Goal: Information Seeking & Learning: Learn about a topic

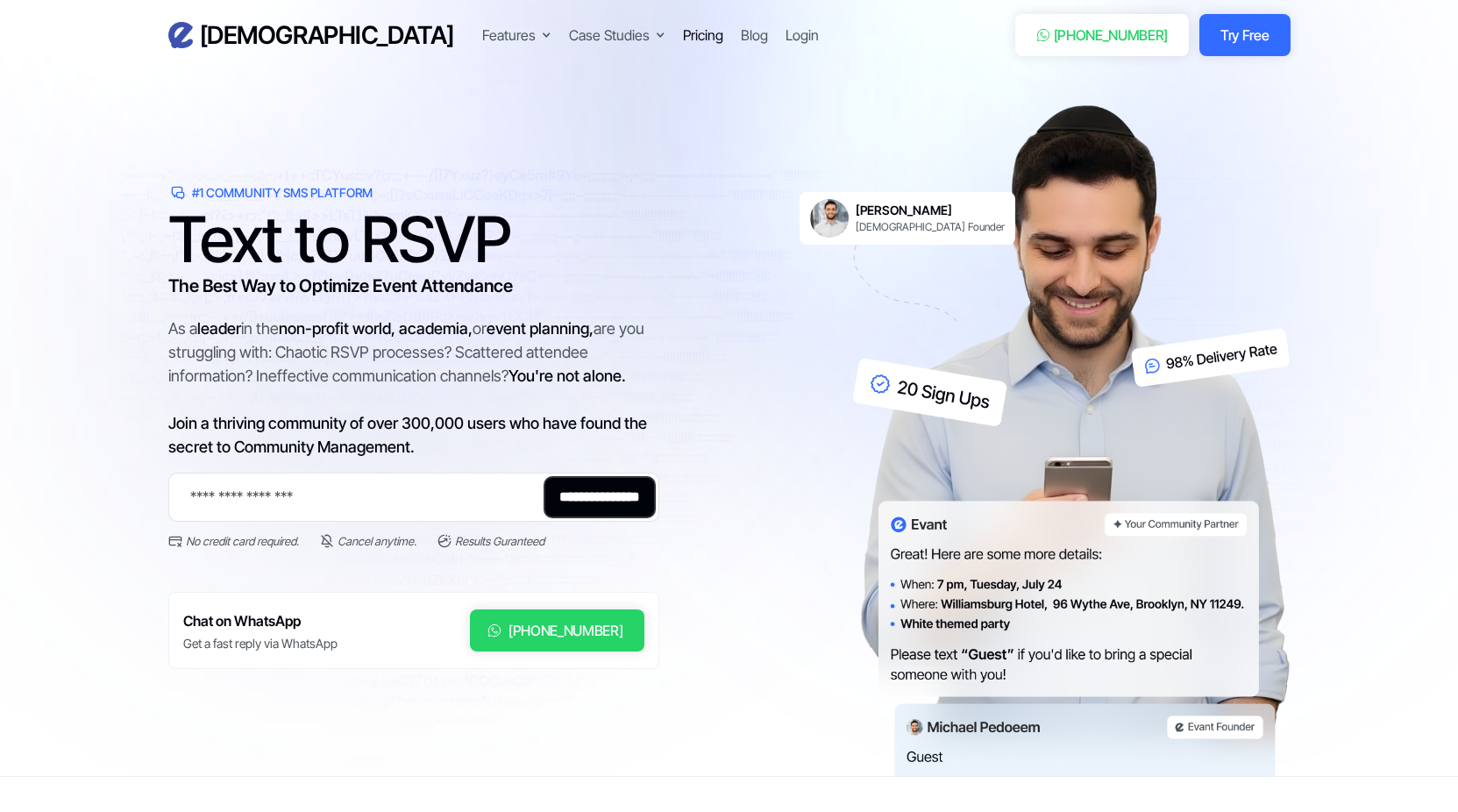
click at [683, 38] on div "Pricing" at bounding box center [703, 35] width 41 height 21
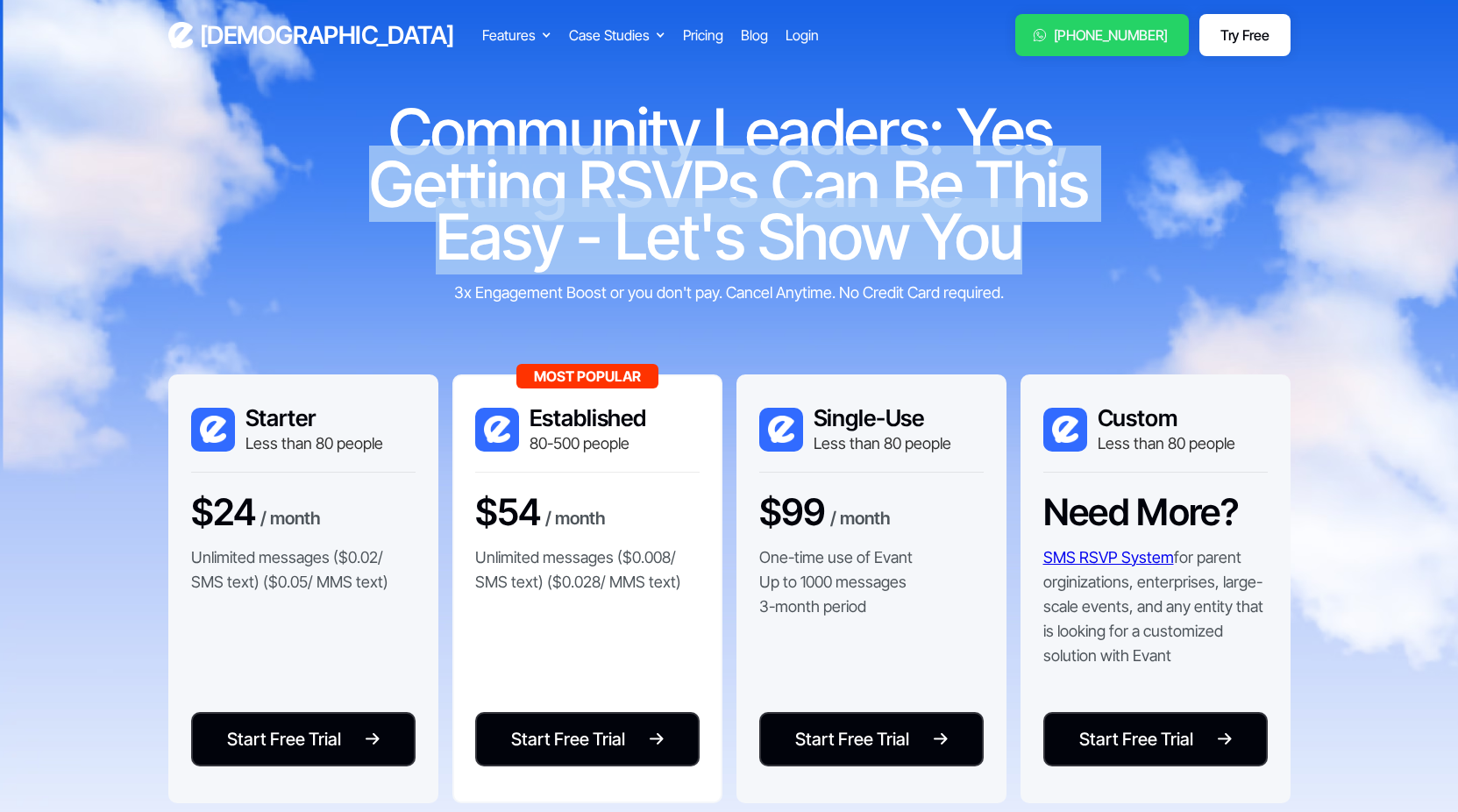
drag, startPoint x: 368, startPoint y: 174, endPoint x: 1100, endPoint y: 228, distance: 734.0
click at [1100, 228] on h1 "Community Leaders: Yes, Getting RSVPs Can Be This Easy - Let's Show You" at bounding box center [729, 183] width 842 height 158
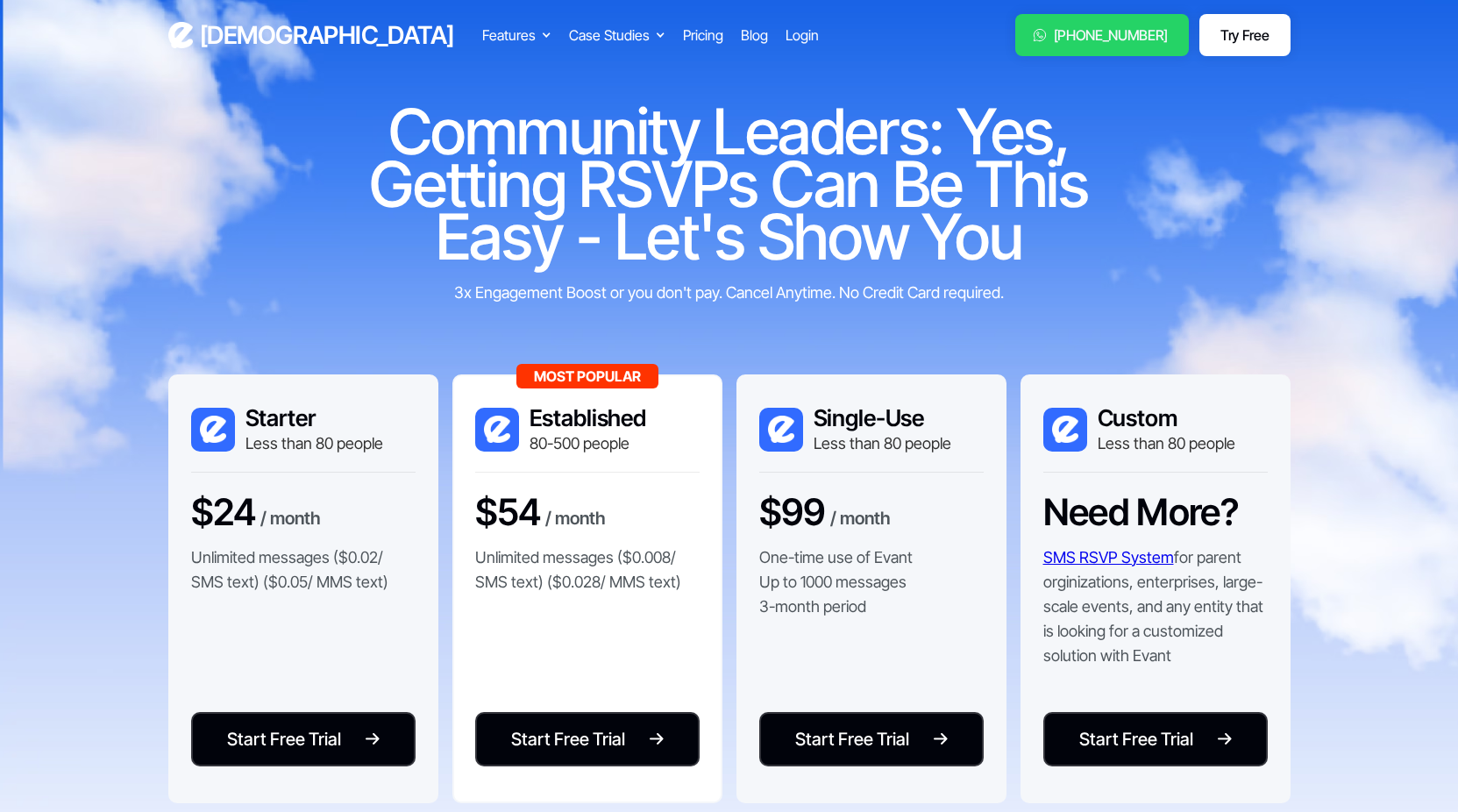
click at [1100, 228] on h1 "Community Leaders: Yes, Getting RSVPs Can Be This Easy - Let's Show You" at bounding box center [729, 183] width 842 height 158
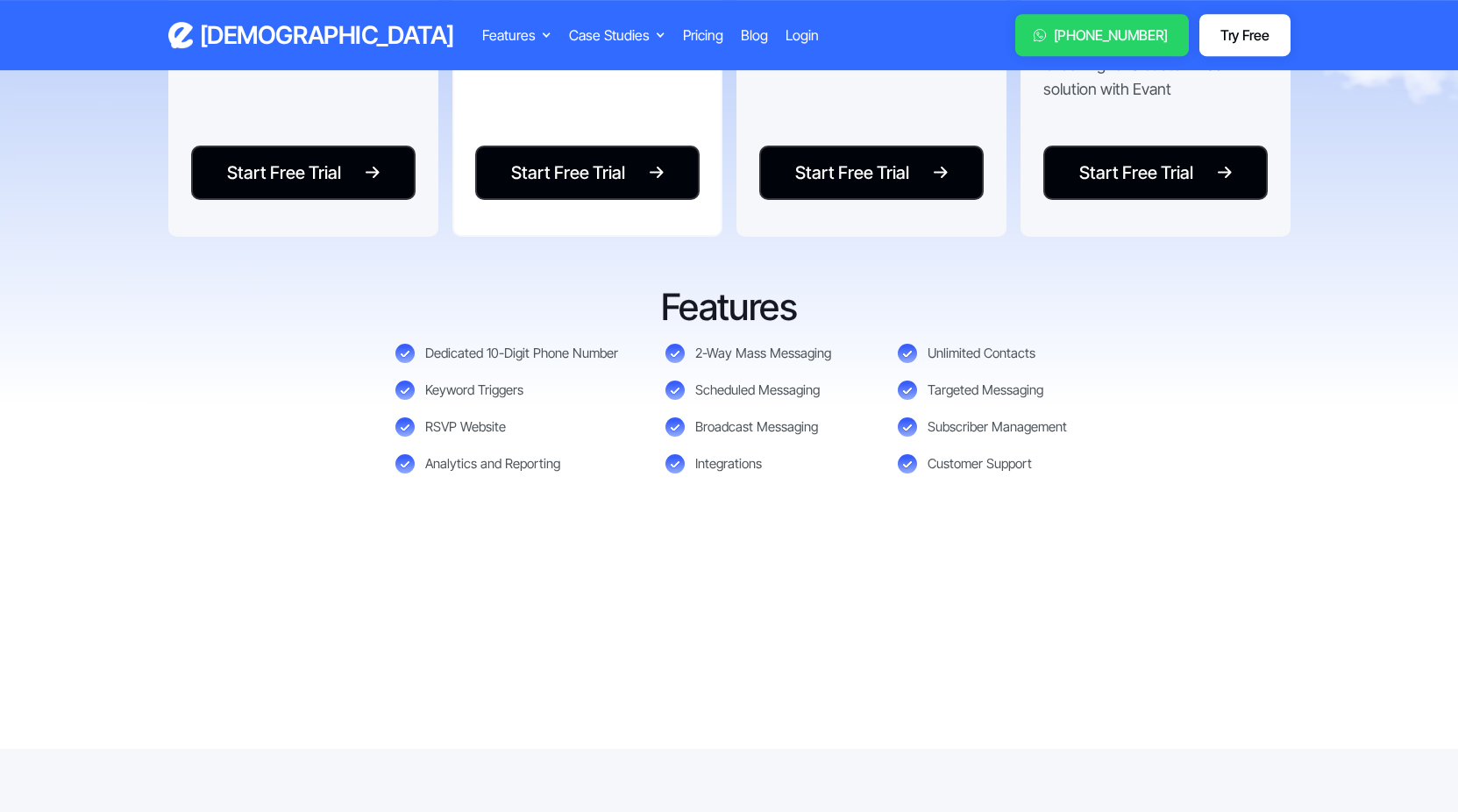
scroll to position [608, 0]
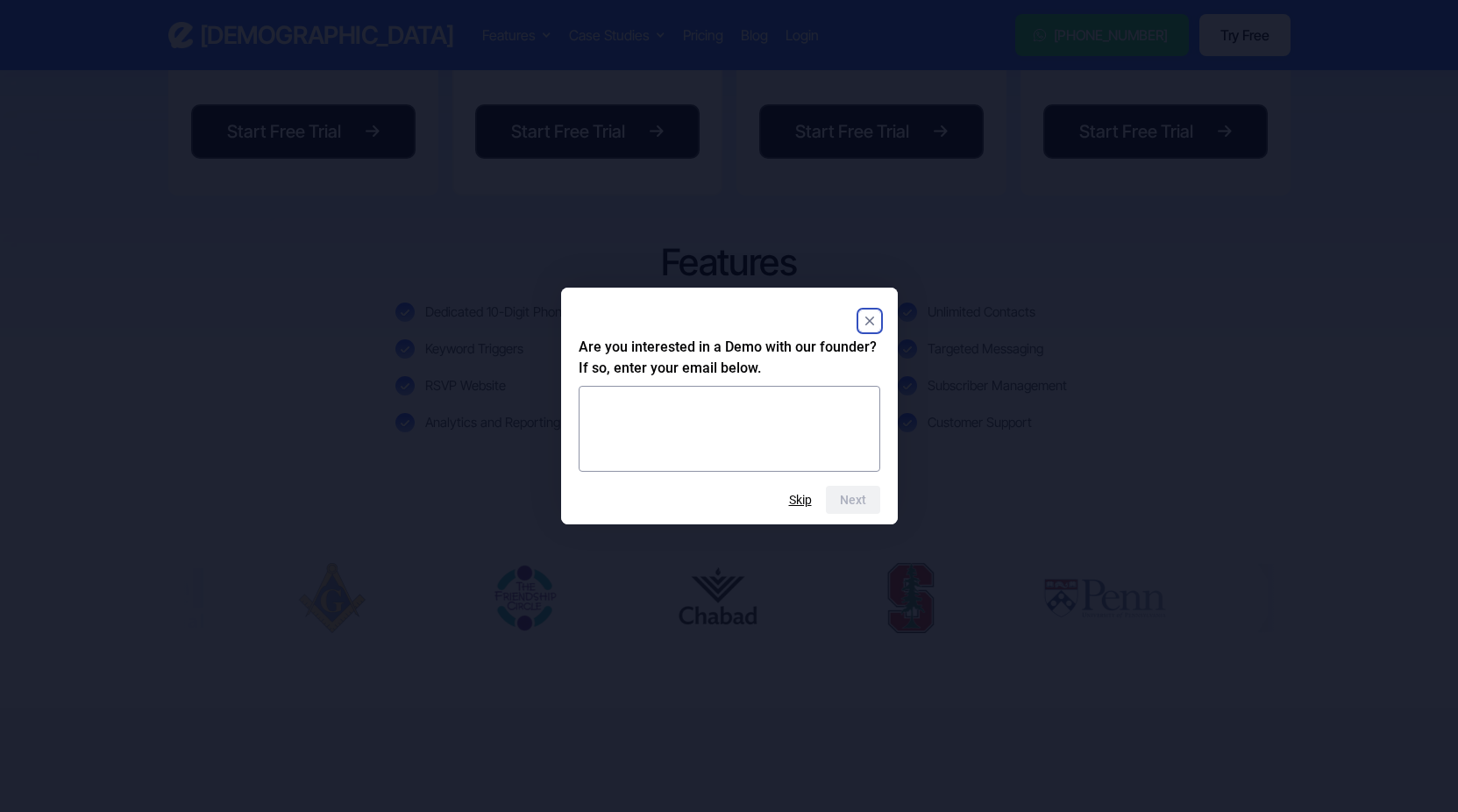
click at [866, 313] on rect "Close" at bounding box center [869, 320] width 21 height 21
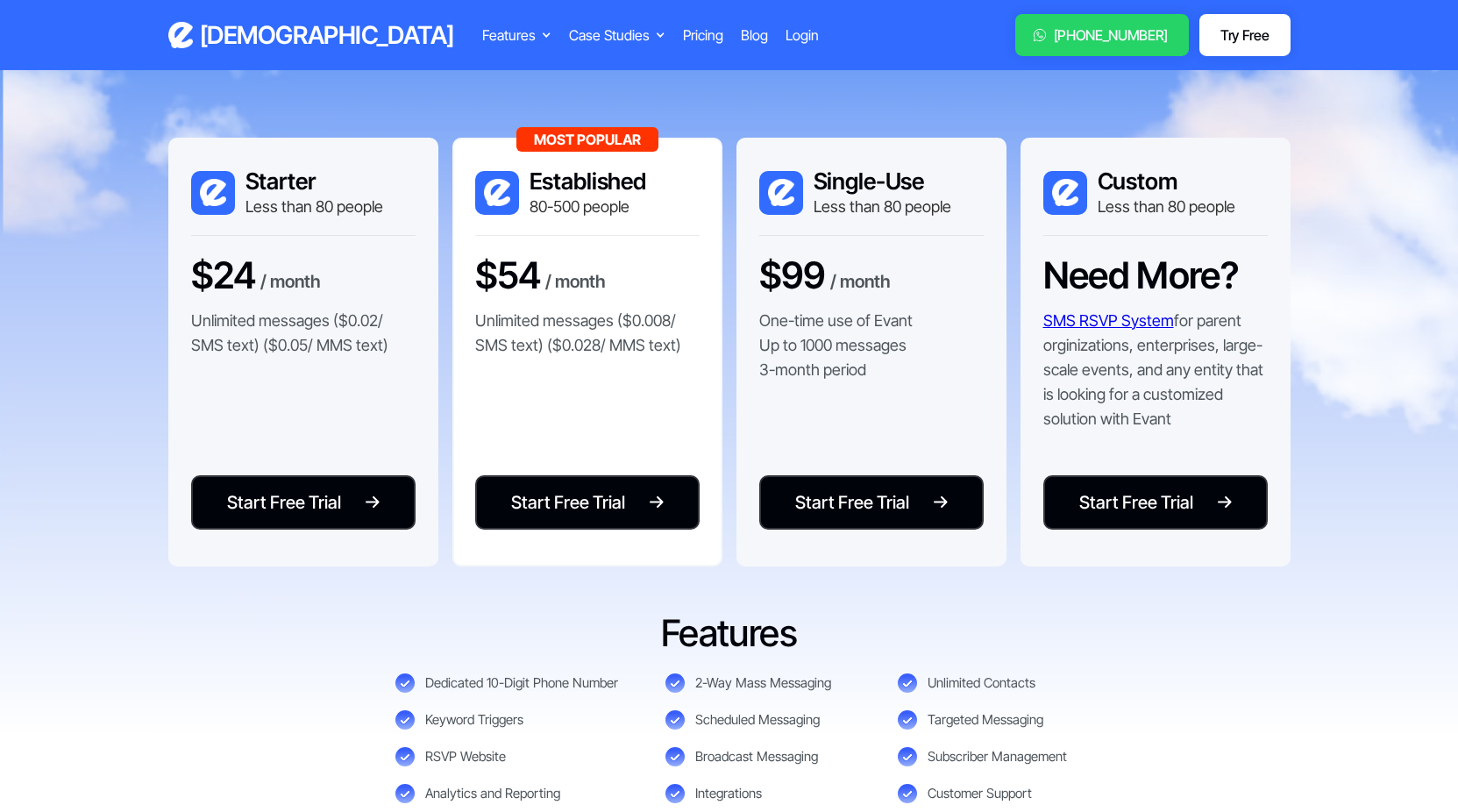
scroll to position [0, 0]
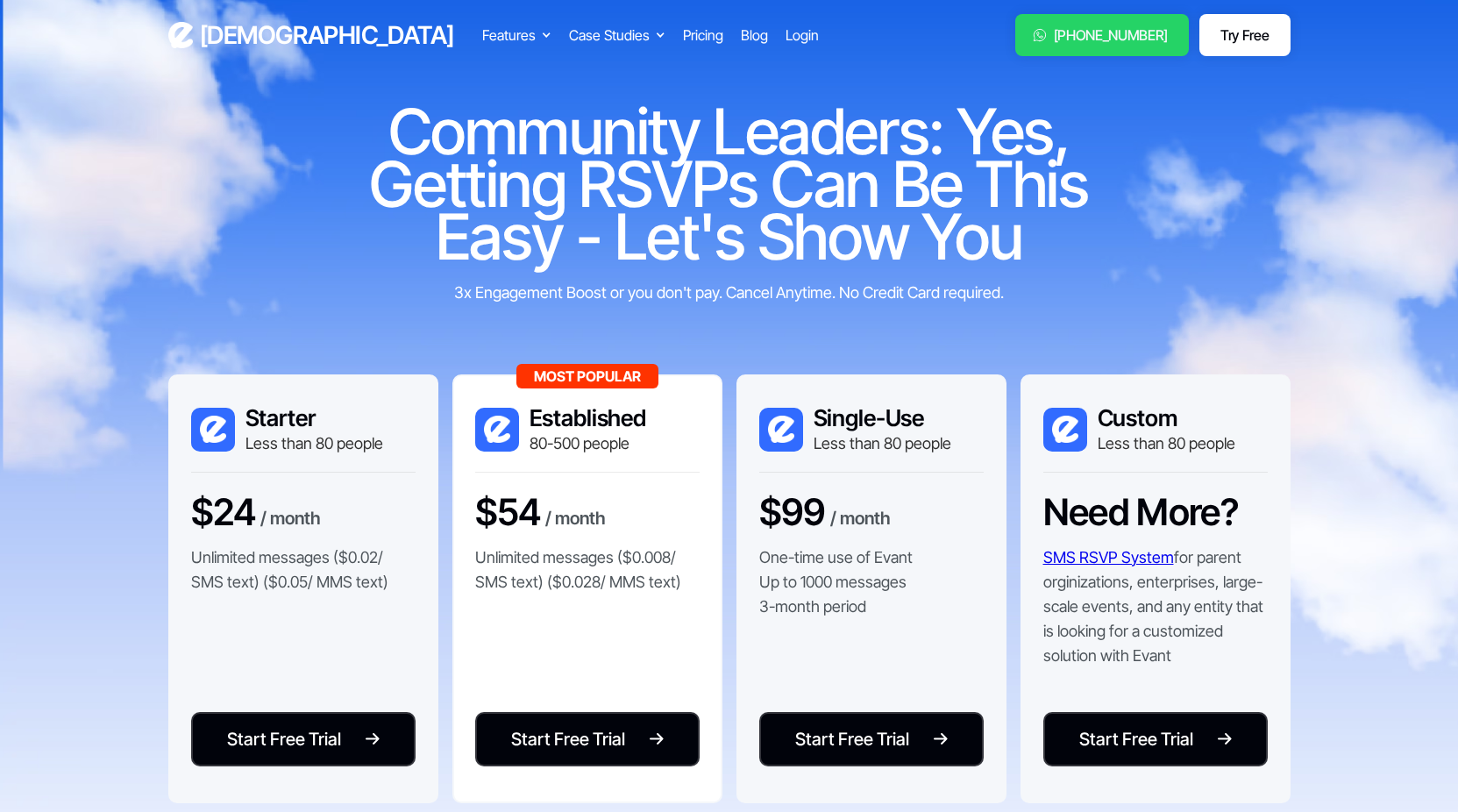
click at [482, 32] on div "Features" at bounding box center [509, 35] width 54 height 21
click at [482, 39] on div "Features" at bounding box center [509, 35] width 54 height 21
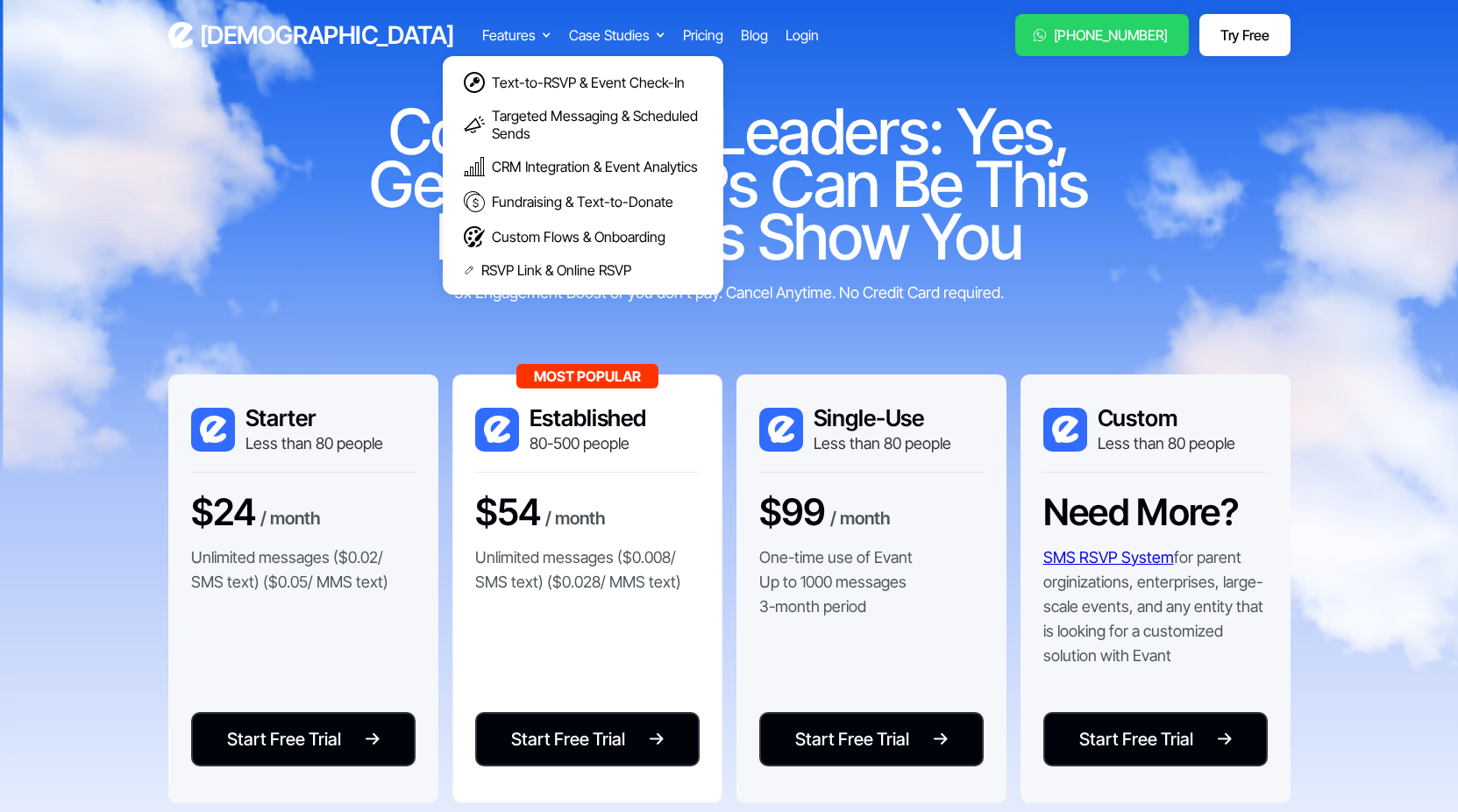
click at [724, 147] on h1 "Community Leaders: Yes, Getting RSVPs Can Be This Easy - Let's Show You" at bounding box center [729, 183] width 842 height 158
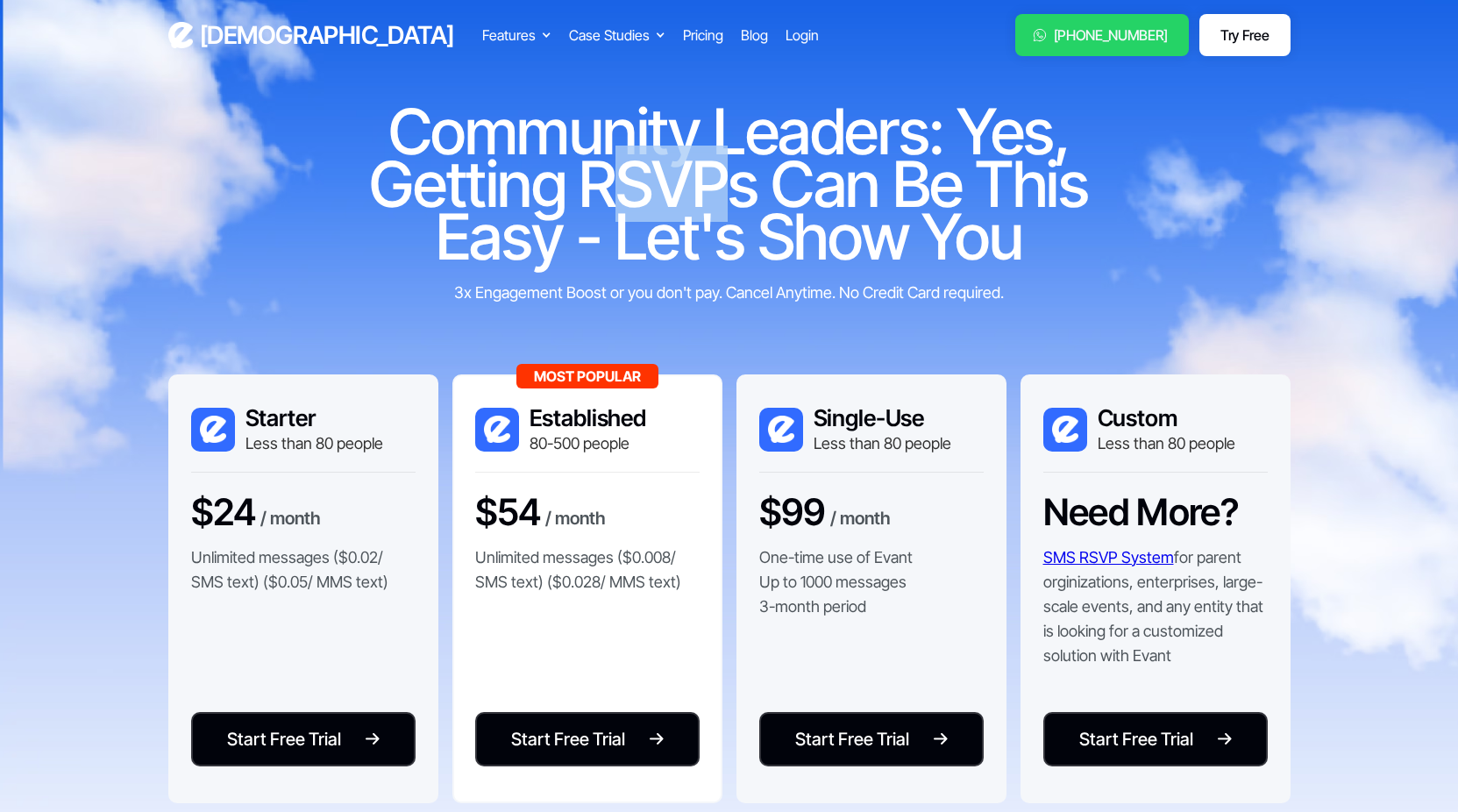
drag, startPoint x: 622, startPoint y: 184, endPoint x: 719, endPoint y: 190, distance: 97.2
click at [719, 190] on h1 "Community Leaders: Yes, Getting RSVPs Can Be This Easy - Let's Show You" at bounding box center [729, 183] width 842 height 158
drag, startPoint x: 711, startPoint y: 185, endPoint x: 594, endPoint y: 182, distance: 117.0
click at [594, 182] on h1 "Community Leaders: Yes, Getting RSVPs Can Be This Easy - Let's Show You" at bounding box center [729, 183] width 842 height 158
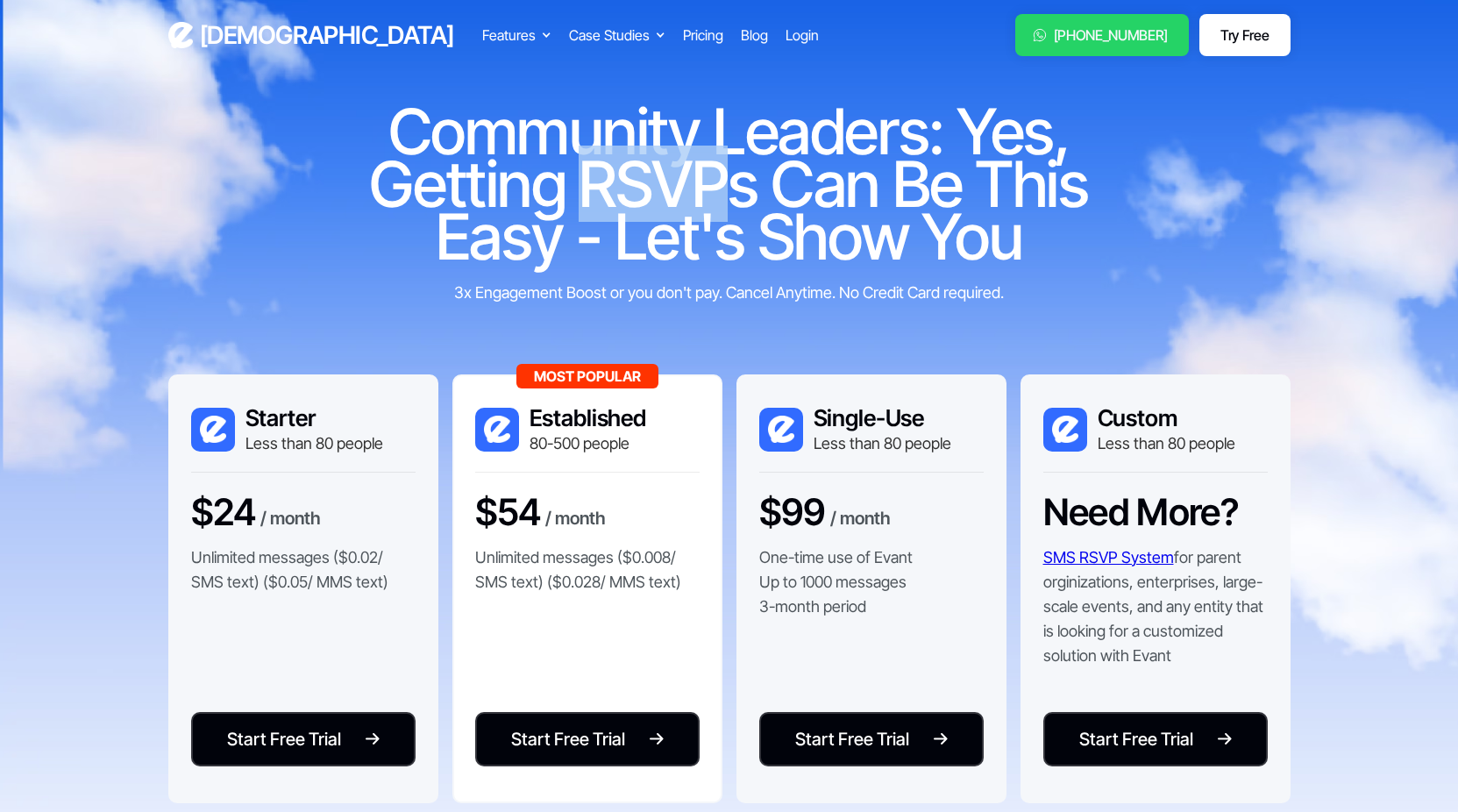
copy h1 "RSVP"
click at [420, 149] on h1 "Community Leaders: Yes, Getting RSVPs Can Be This Easy - Let's Show You" at bounding box center [729, 183] width 842 height 158
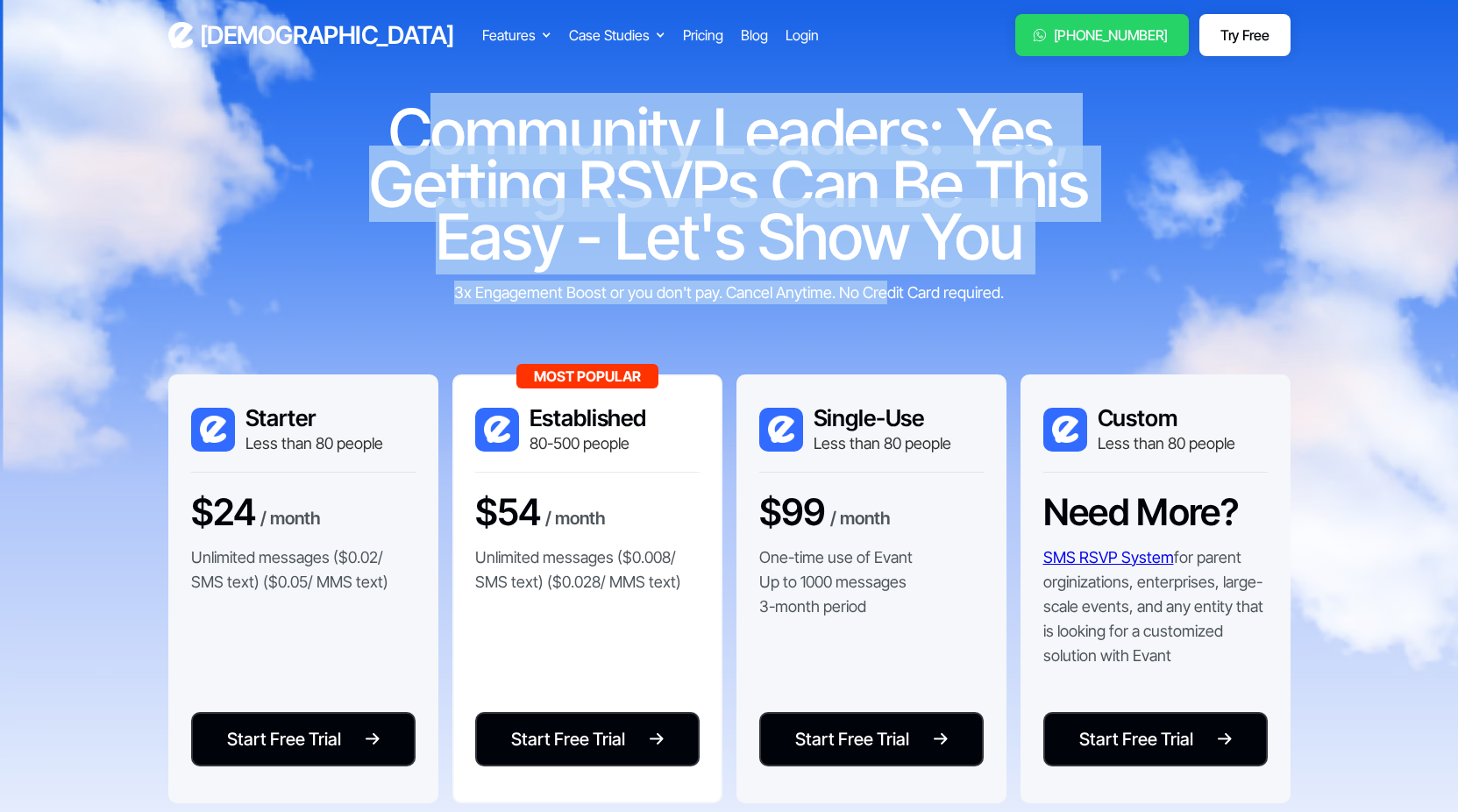
drag, startPoint x: 418, startPoint y: 120, endPoint x: 885, endPoint y: 292, distance: 497.7
click at [885, 292] on div "Community Leaders: Yes, Getting RSVPs Can Be This Easy - Let's Show You 3x Enga…" at bounding box center [729, 204] width 842 height 199
click at [827, 219] on h1 "Community Leaders: Yes, Getting RSVPs Can Be This Easy - Let's Show You" at bounding box center [729, 183] width 842 height 158
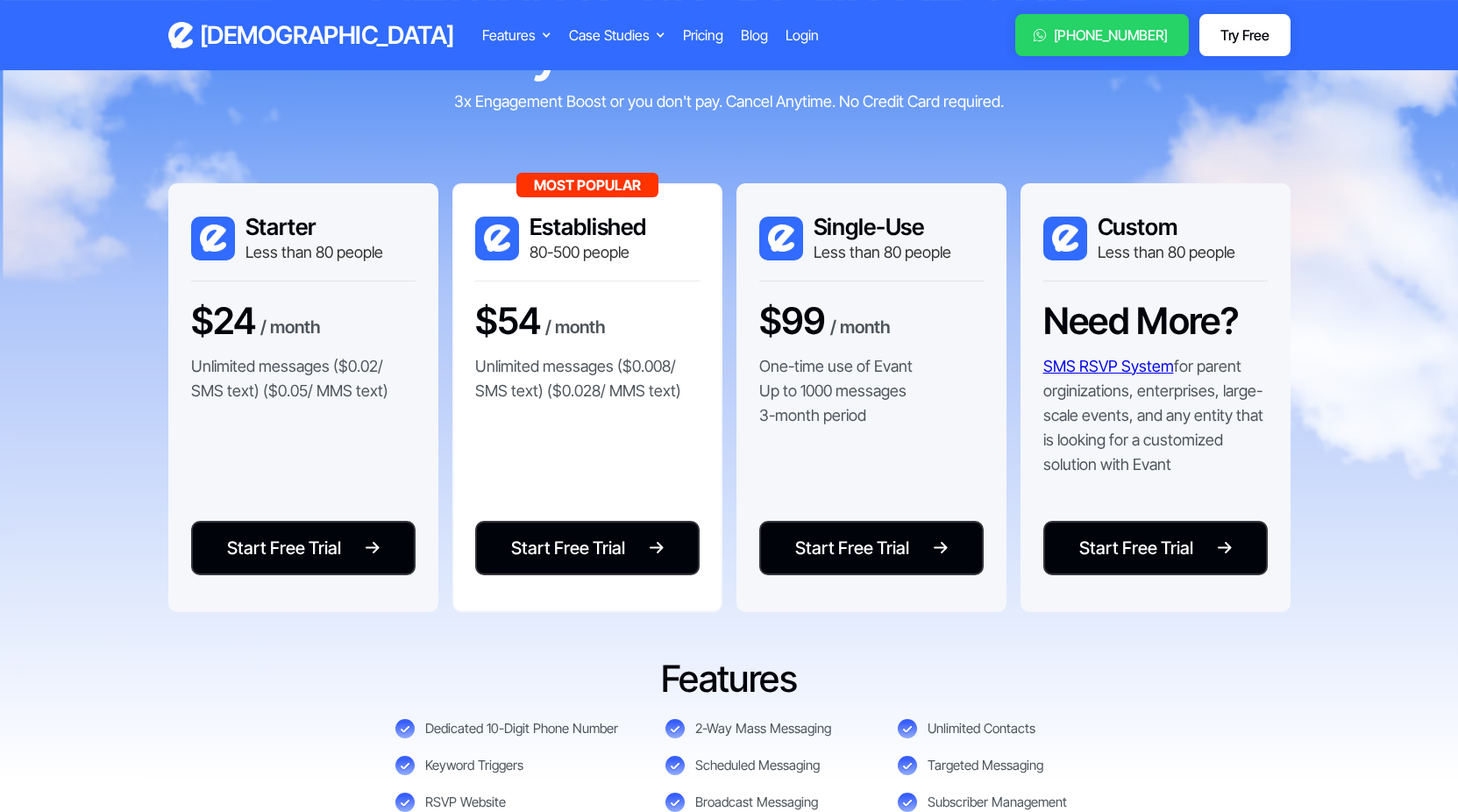
scroll to position [160, 0]
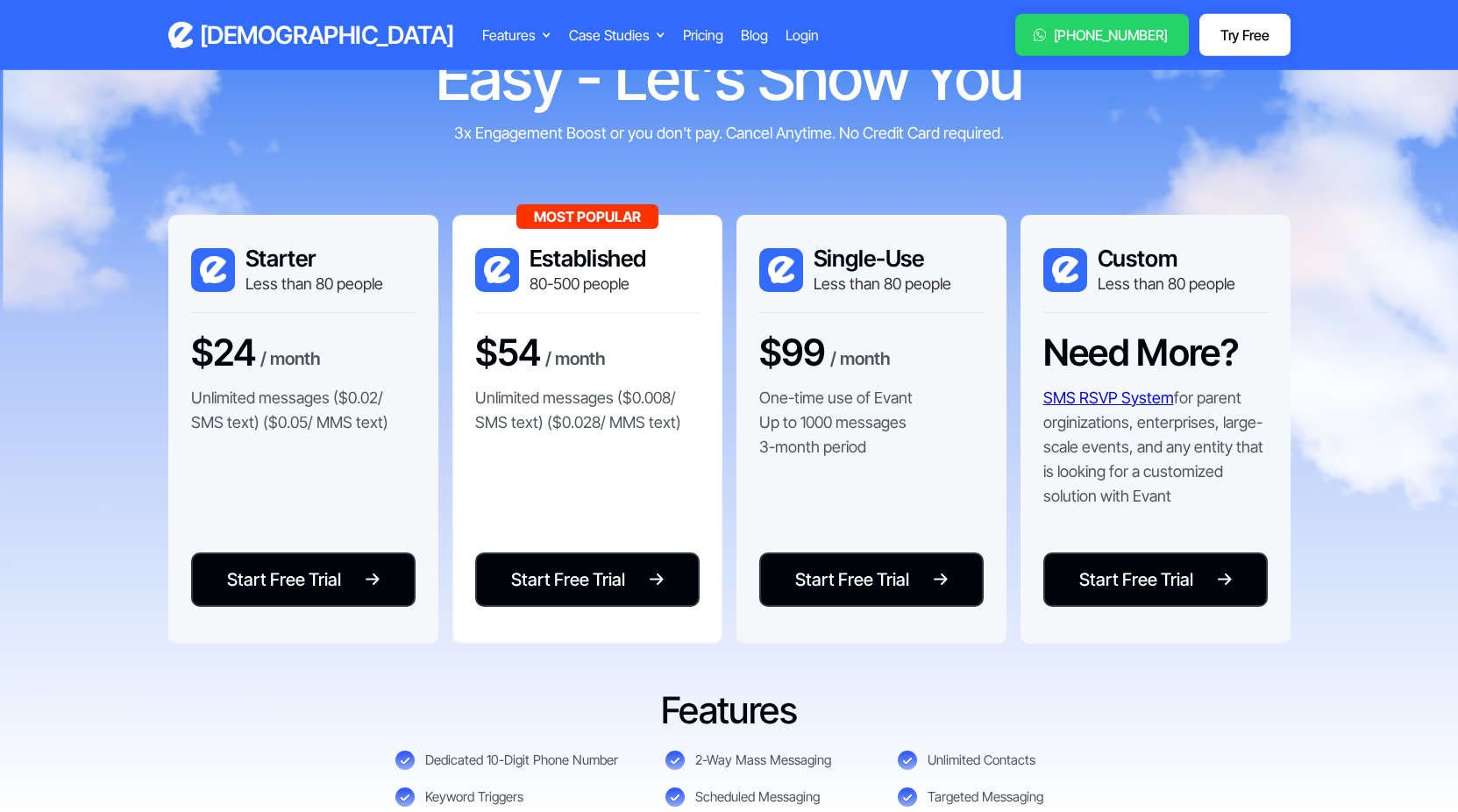
click at [219, 37] on h3 "[DEMOGRAPHIC_DATA]" at bounding box center [327, 35] width 254 height 31
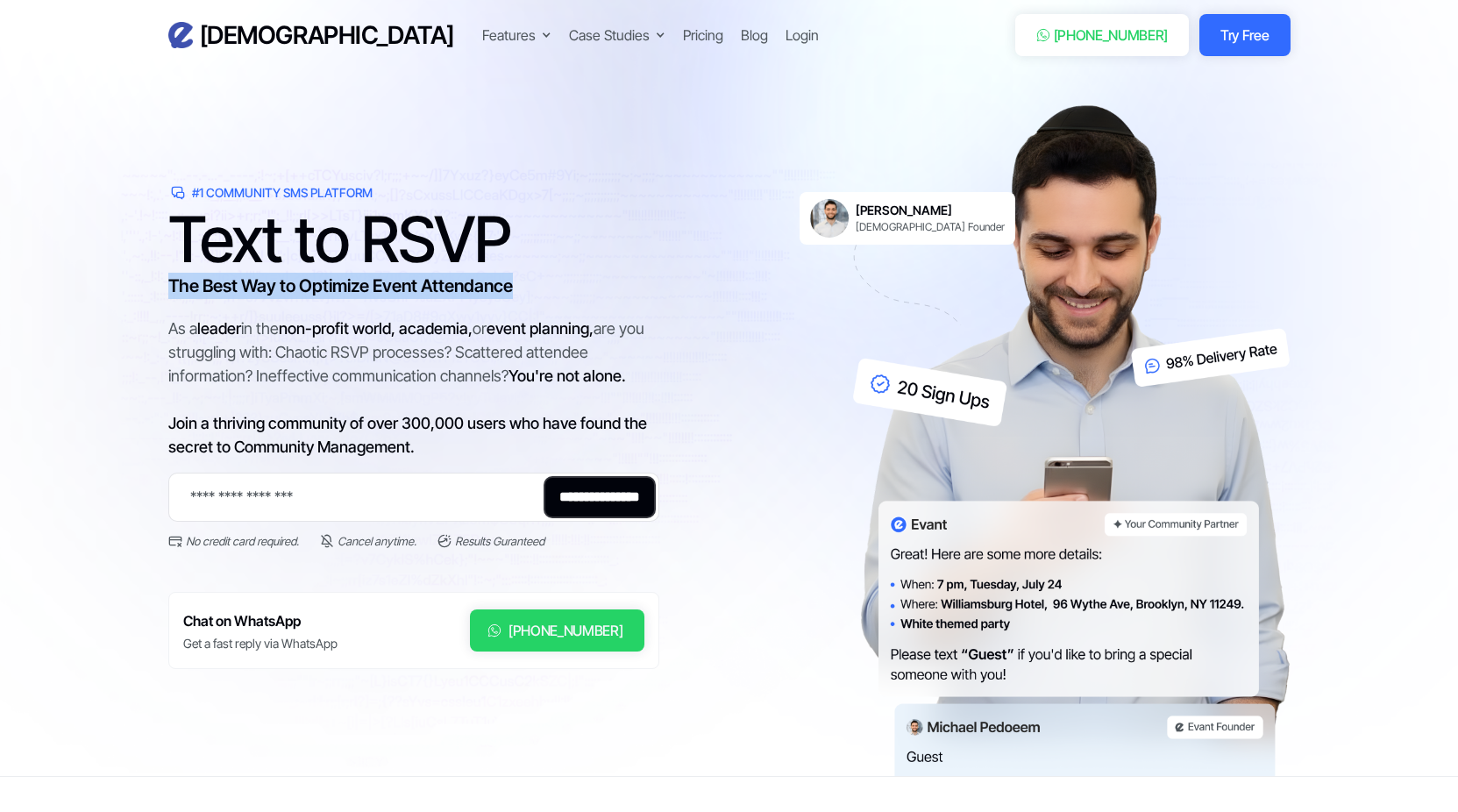
drag, startPoint x: 600, startPoint y: 197, endPoint x: 755, endPoint y: 270, distance: 171.3
click at [755, 270] on div "**********" at bounding box center [730, 440] width 1123 height 670
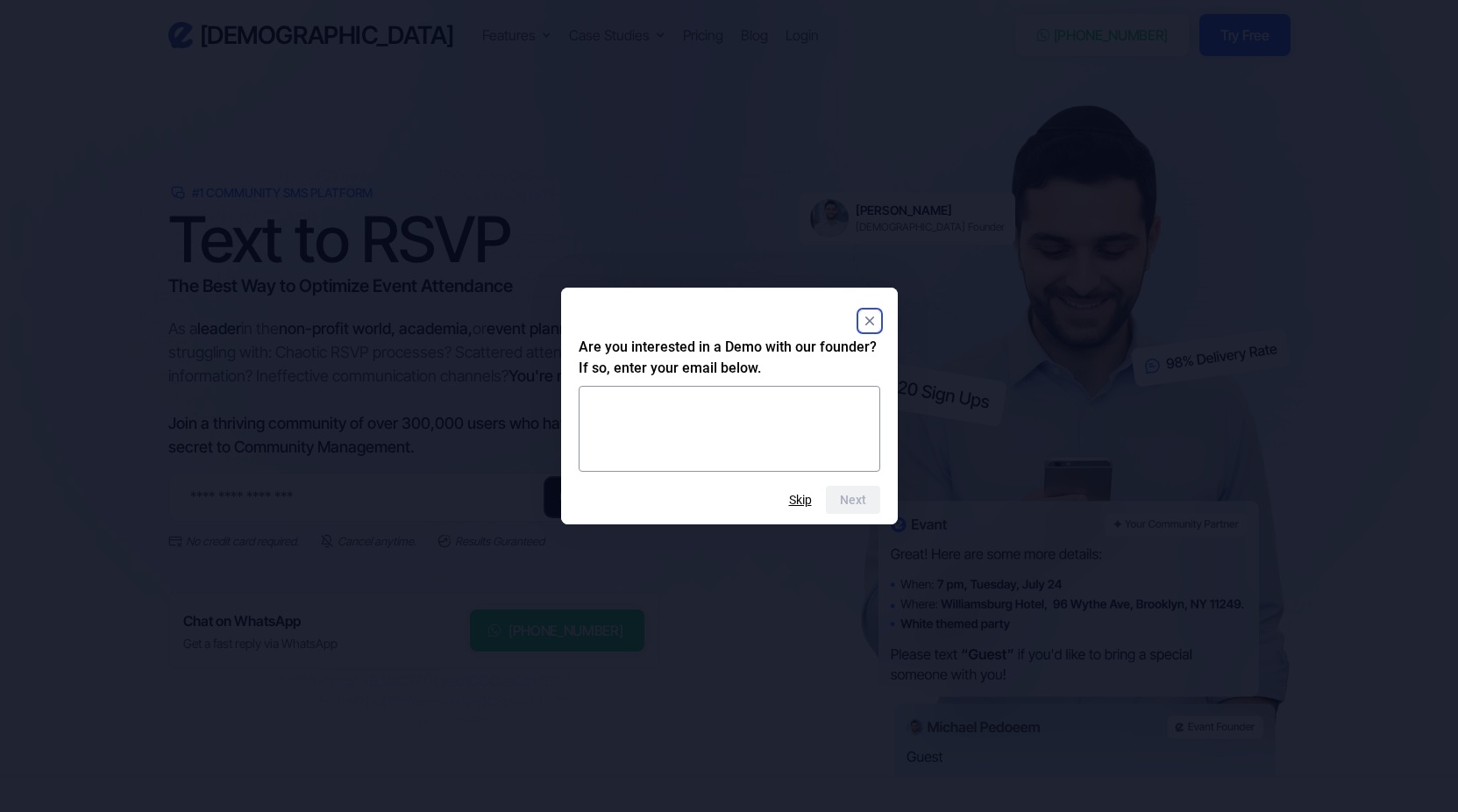
click at [865, 309] on div at bounding box center [729, 321] width 302 height 32
click at [872, 312] on rect "Close" at bounding box center [869, 320] width 21 height 21
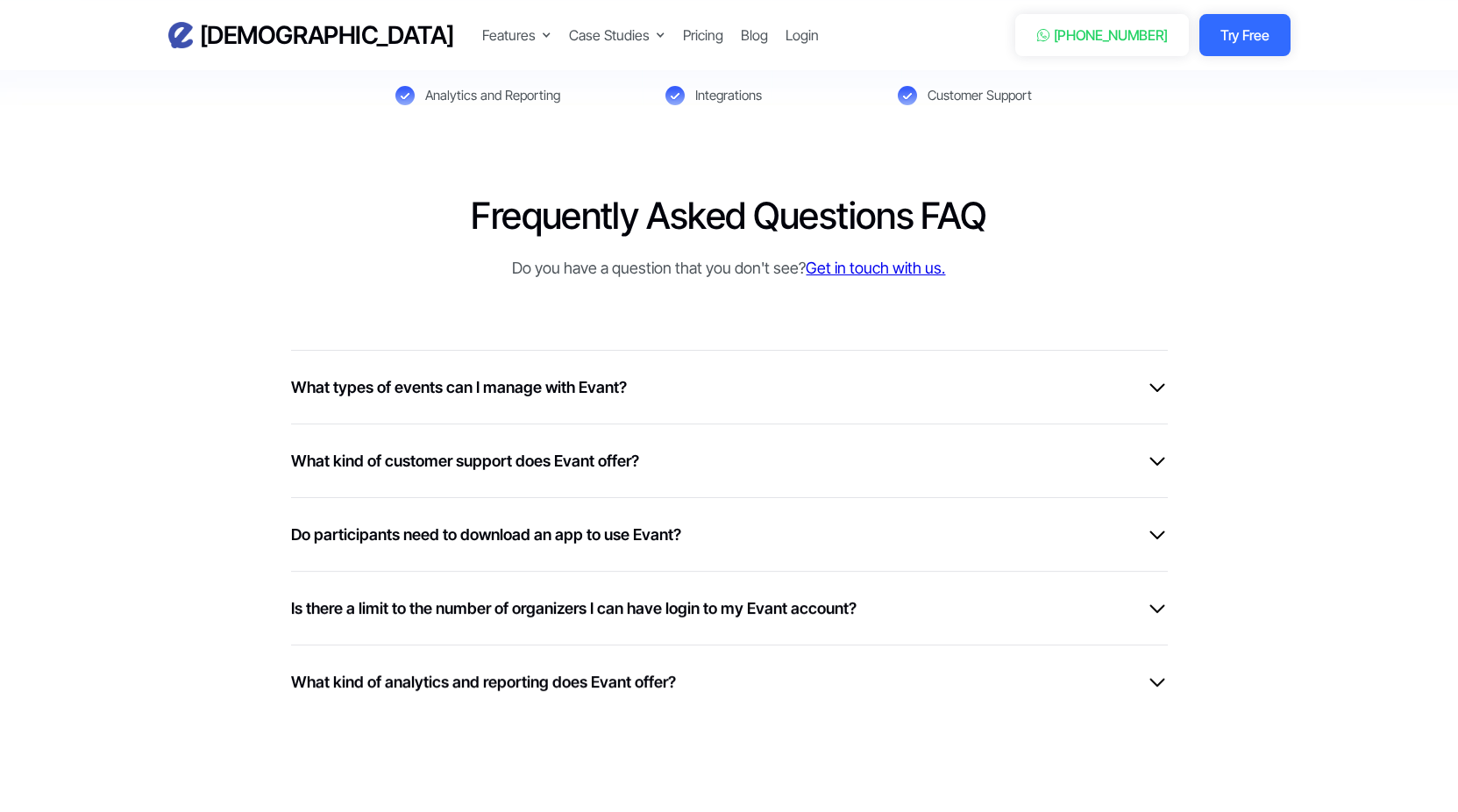
scroll to position [4341, 0]
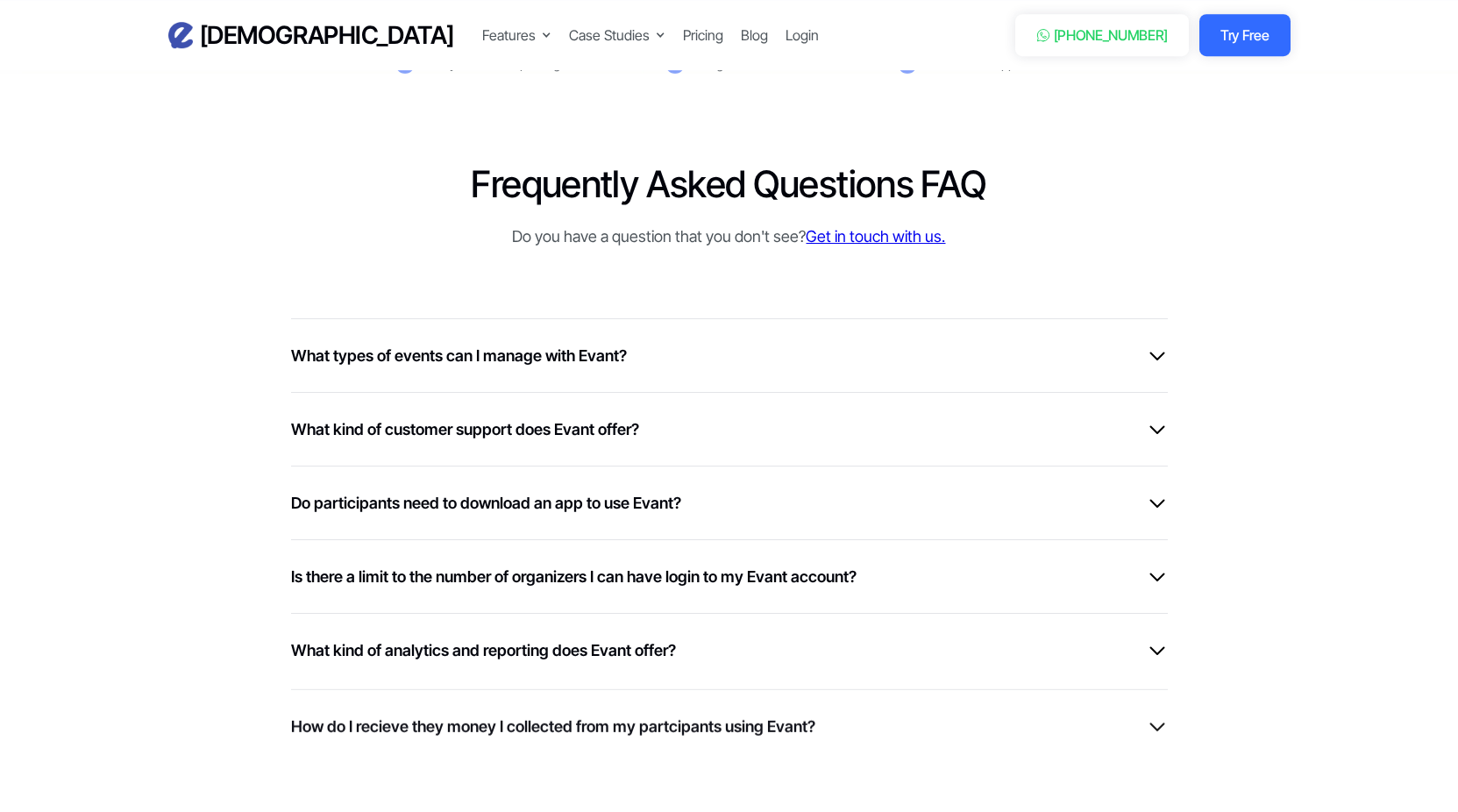
click at [632, 351] on div "What types of events can I manage with Evant?" at bounding box center [730, 356] width 877 height 24
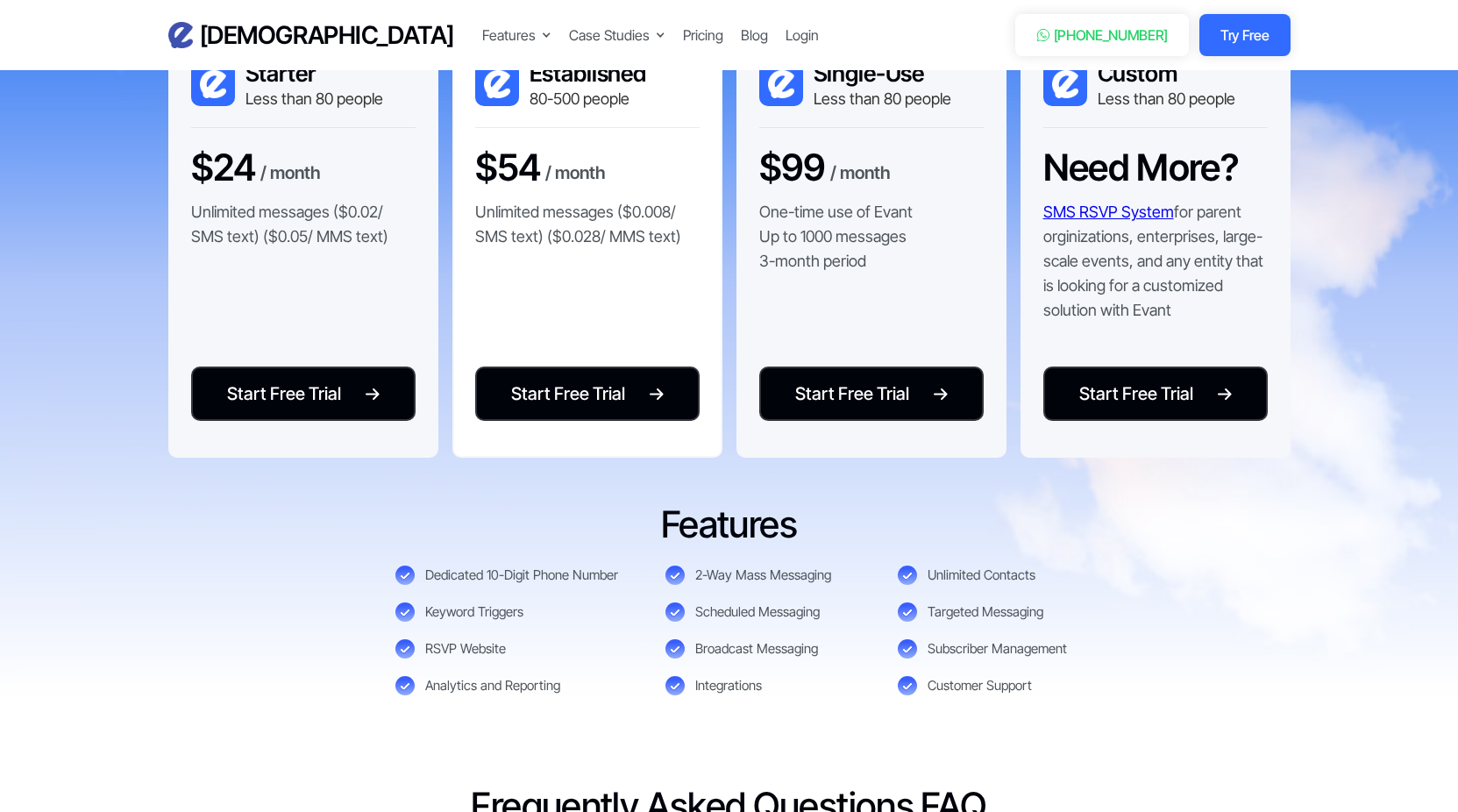
scroll to position [3540, 0]
